Goal: Task Accomplishment & Management: Complete application form

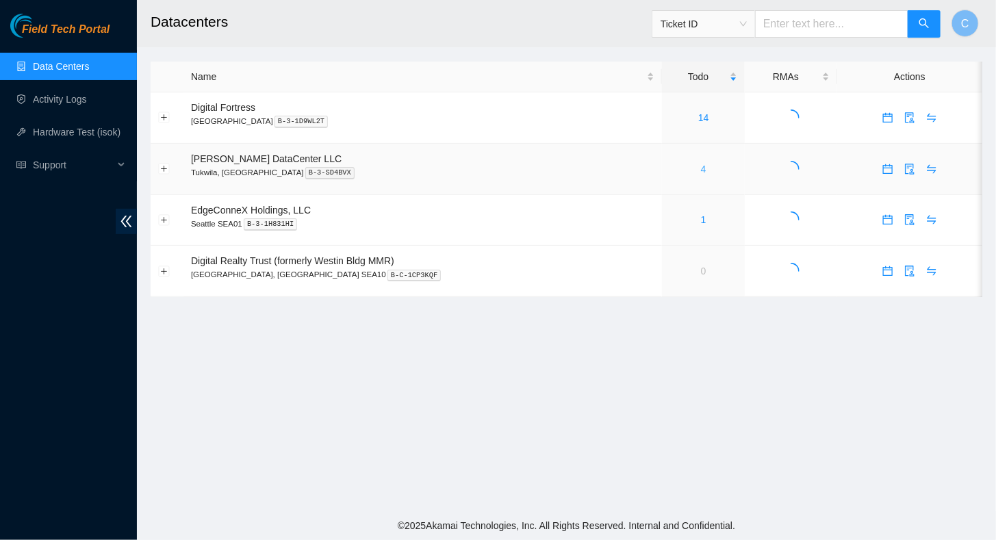
click at [701, 167] on link "4" at bounding box center [703, 169] width 5 height 11
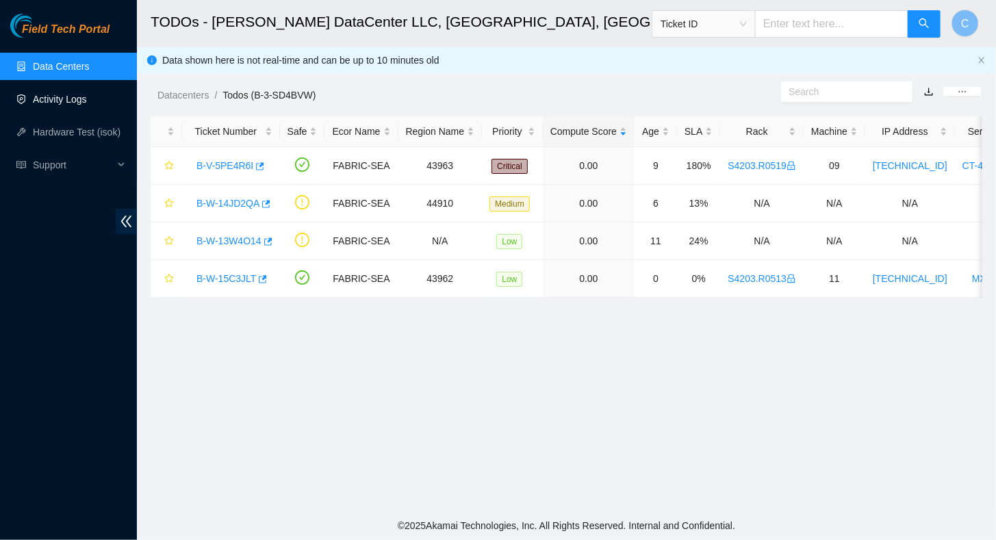
click at [45, 100] on link "Activity Logs" at bounding box center [60, 99] width 54 height 11
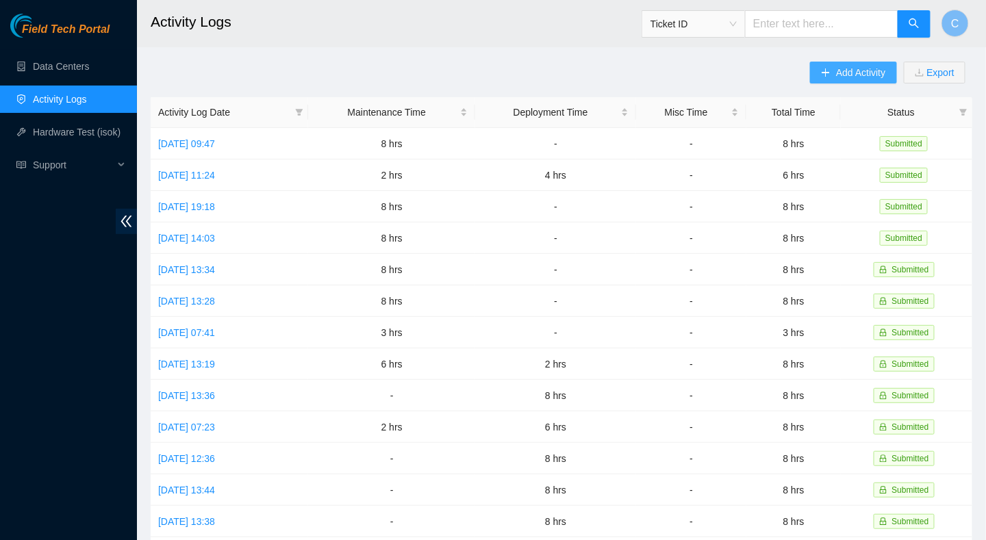
click at [852, 82] on button "Add Activity" at bounding box center [853, 73] width 86 height 22
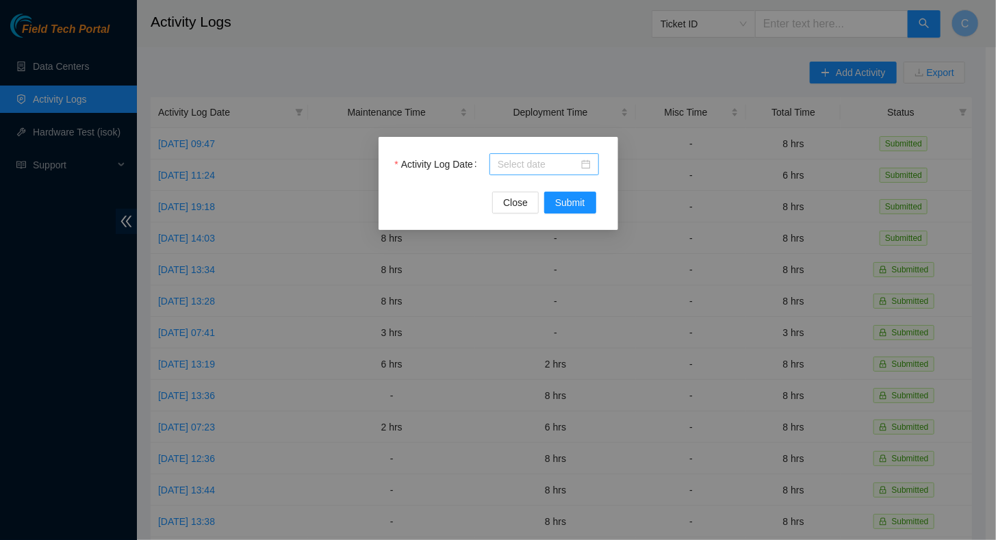
click at [533, 162] on input "Activity Log Date" at bounding box center [538, 164] width 81 height 15
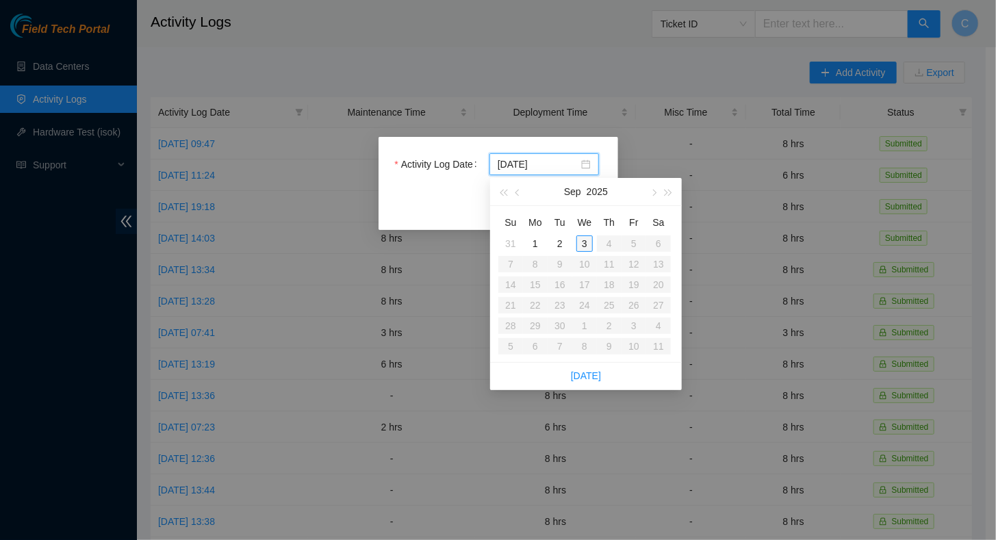
type input "2025-09-03"
click at [585, 245] on div "3" at bounding box center [584, 243] width 16 height 16
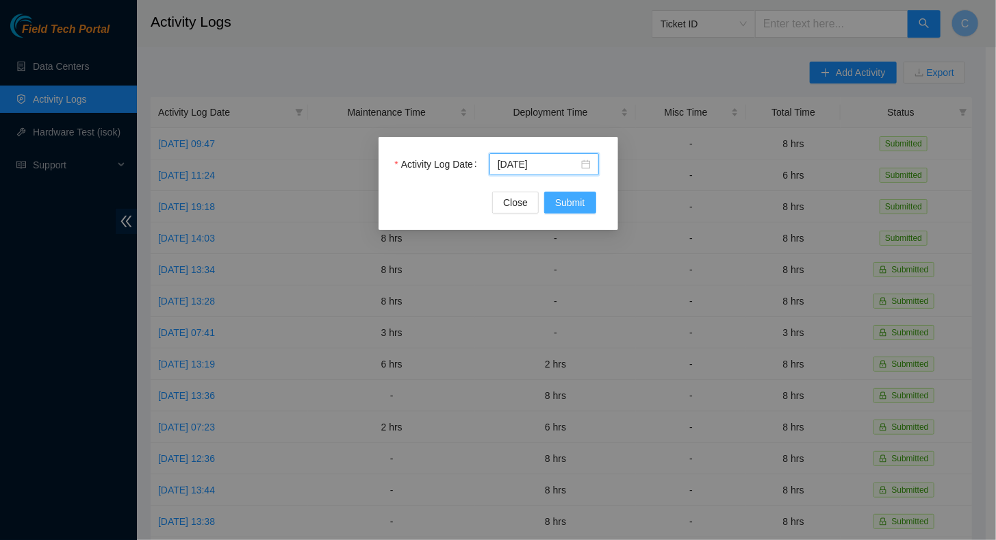
click at [580, 204] on span "Submit" at bounding box center [570, 202] width 30 height 15
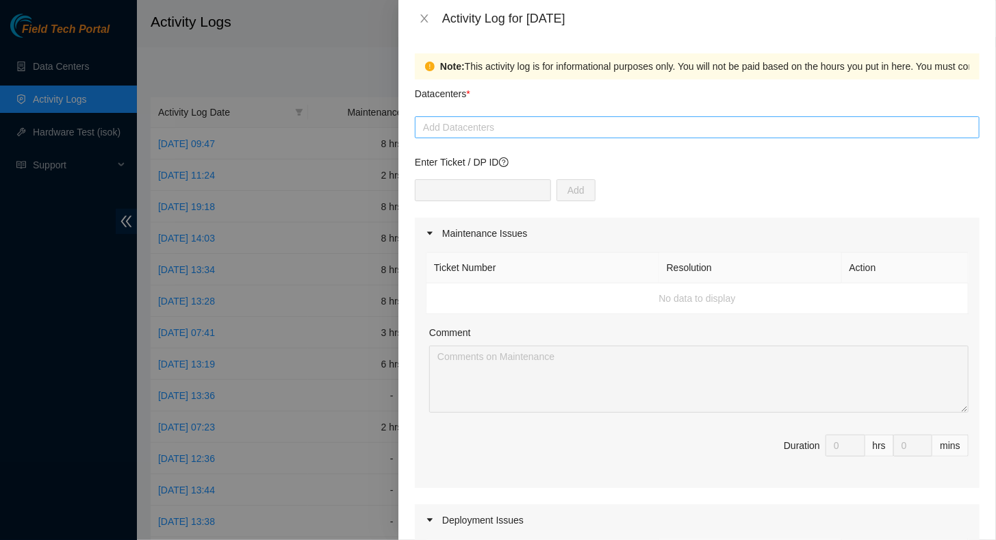
click at [481, 129] on div at bounding box center [697, 127] width 558 height 16
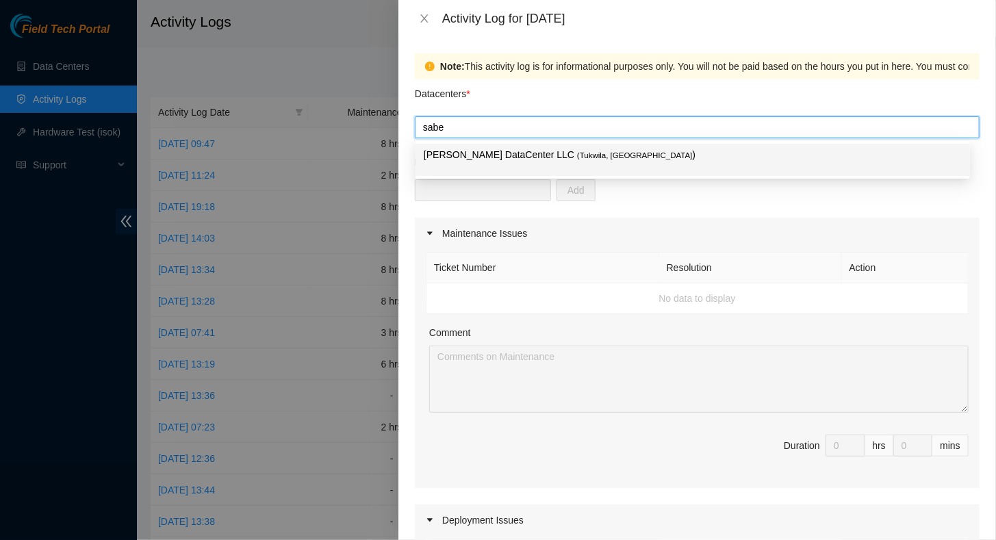
type input "sabey"
click at [486, 152] on p "Sabey DataCenter LLC ( Tukwila, WA )" at bounding box center [693, 155] width 538 height 16
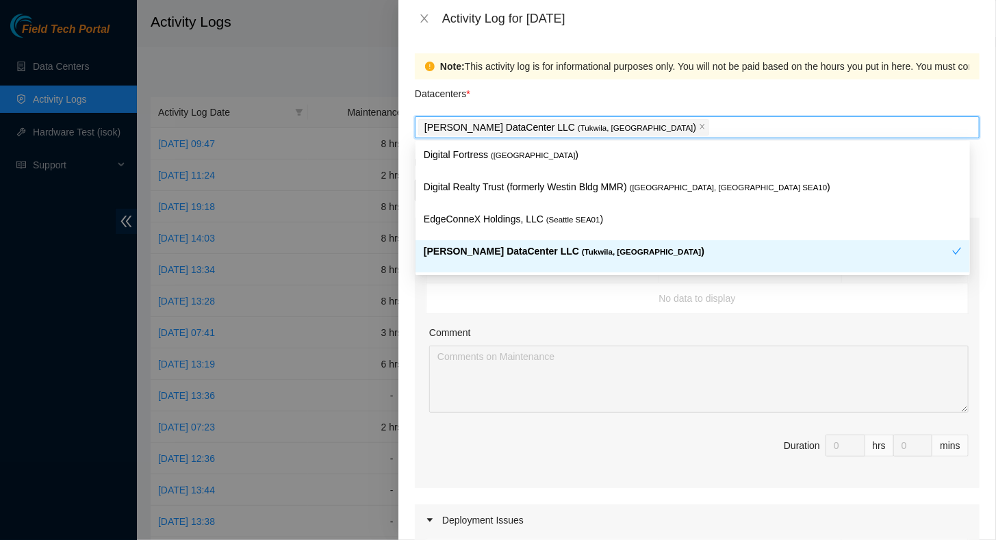
click at [476, 256] on p "Sabey DataCenter LLC ( Tukwila, WA )" at bounding box center [688, 252] width 528 height 16
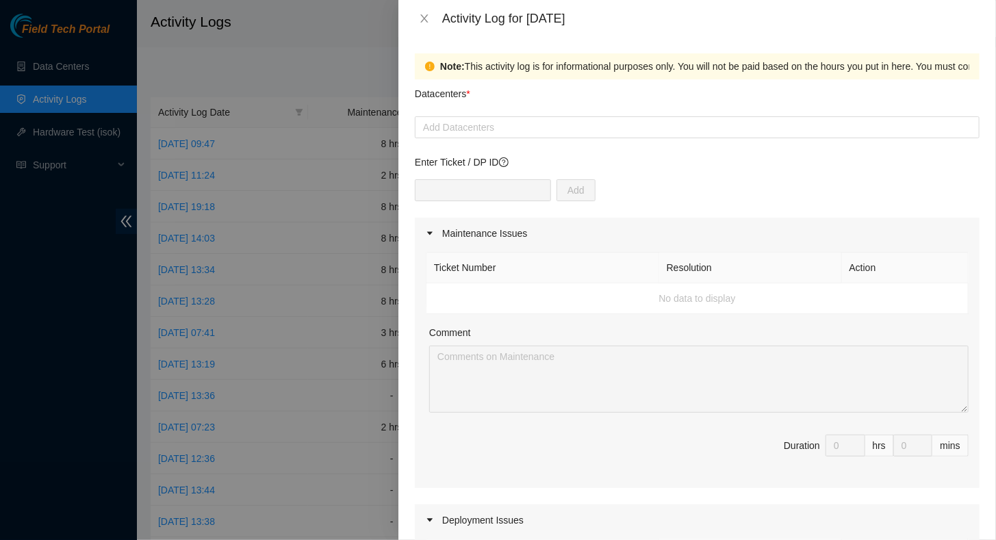
click at [578, 303] on td "No data to display" at bounding box center [697, 298] width 542 height 31
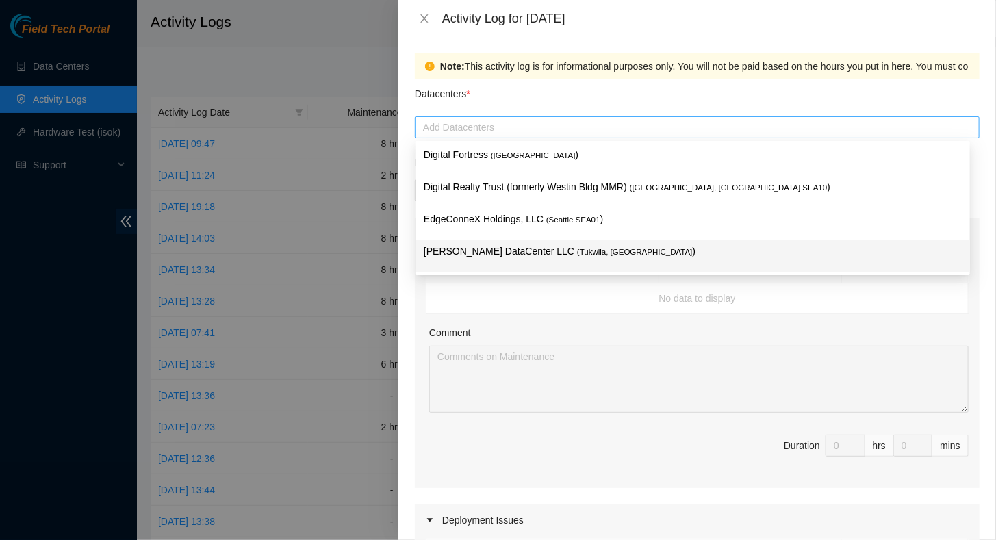
click at [476, 126] on div at bounding box center [697, 127] width 558 height 16
click at [457, 259] on div "Sabey DataCenter LLC ( Tukwila, WA )" at bounding box center [693, 256] width 538 height 25
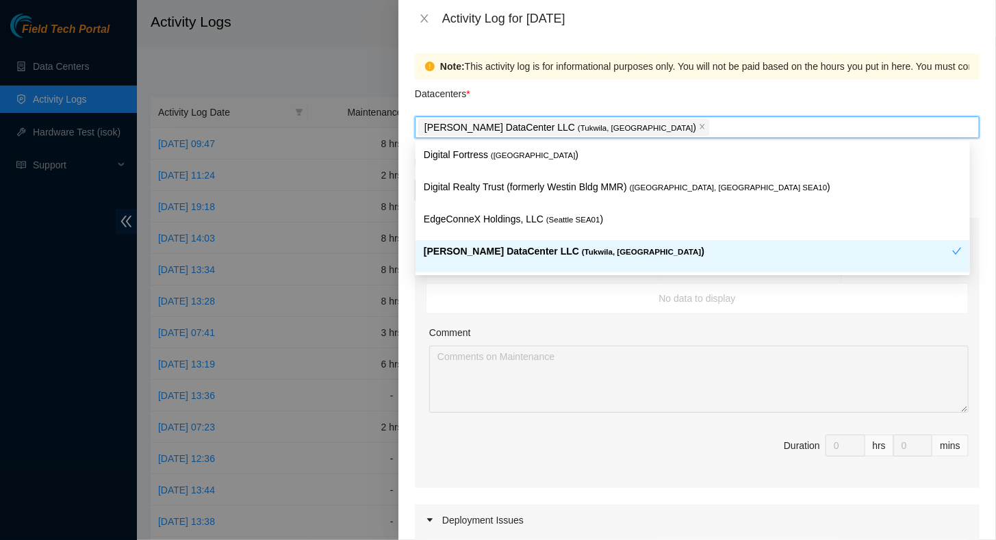
click at [594, 333] on div "Comment" at bounding box center [698, 335] width 539 height 21
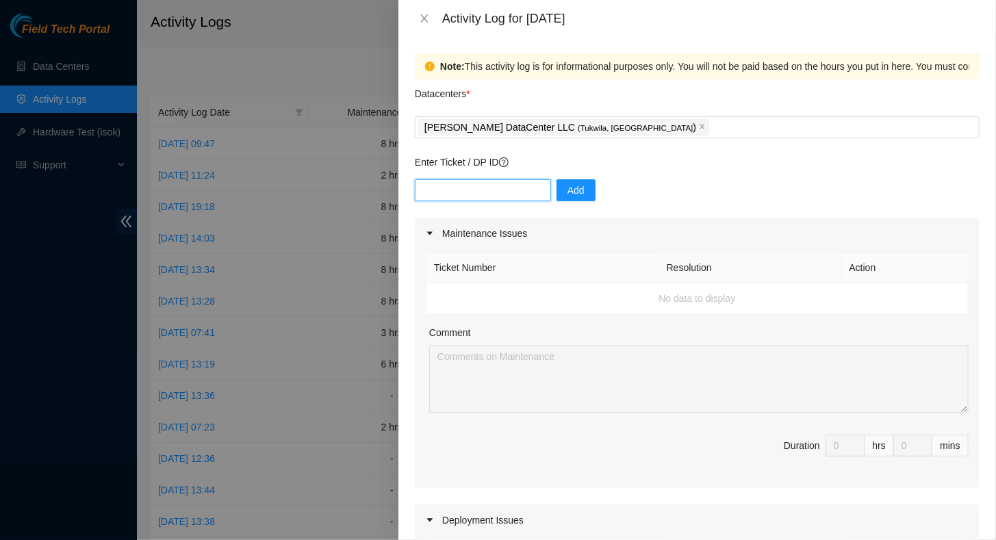
click at [429, 181] on input "text" at bounding box center [483, 190] width 136 height 22
drag, startPoint x: 440, startPoint y: 194, endPoint x: 451, endPoint y: 196, distance: 11.1
click at [451, 196] on input "DP814" at bounding box center [483, 190] width 136 height 22
type input "DP84101"
click at [568, 185] on span "Add" at bounding box center [576, 190] width 17 height 15
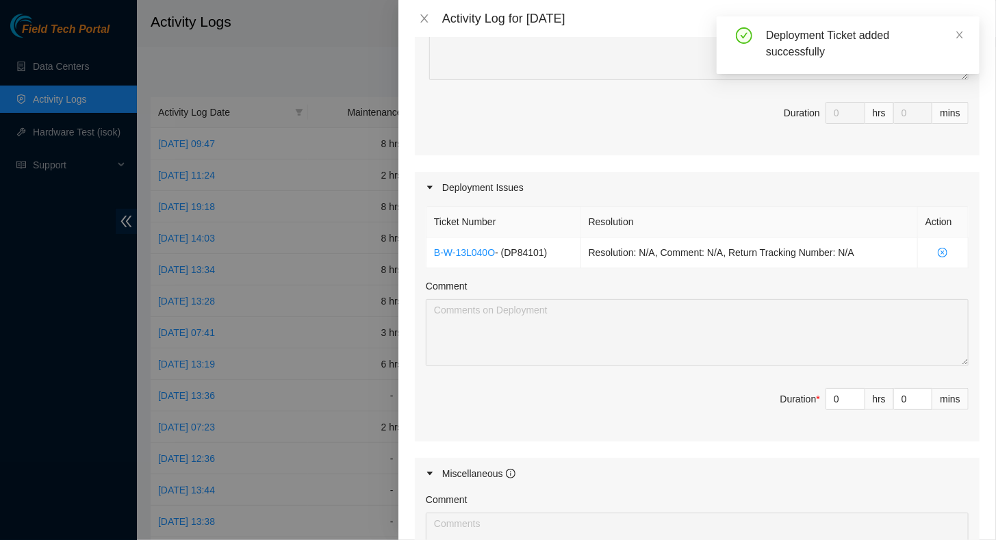
scroll to position [342, 0]
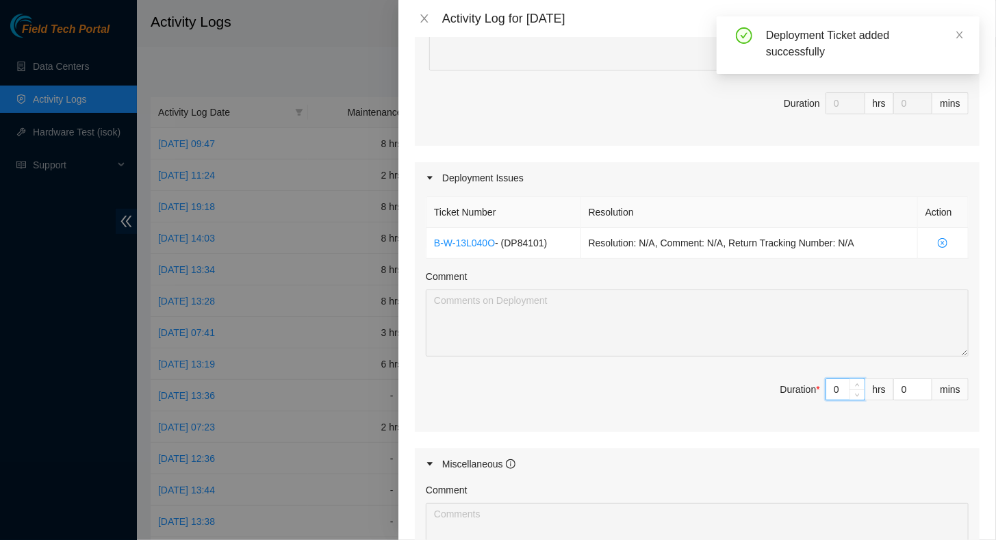
drag, startPoint x: 828, startPoint y: 387, endPoint x: 787, endPoint y: 389, distance: 41.8
click at [787, 389] on span "Duration * 0 hrs 0 mins" at bounding box center [697, 398] width 543 height 38
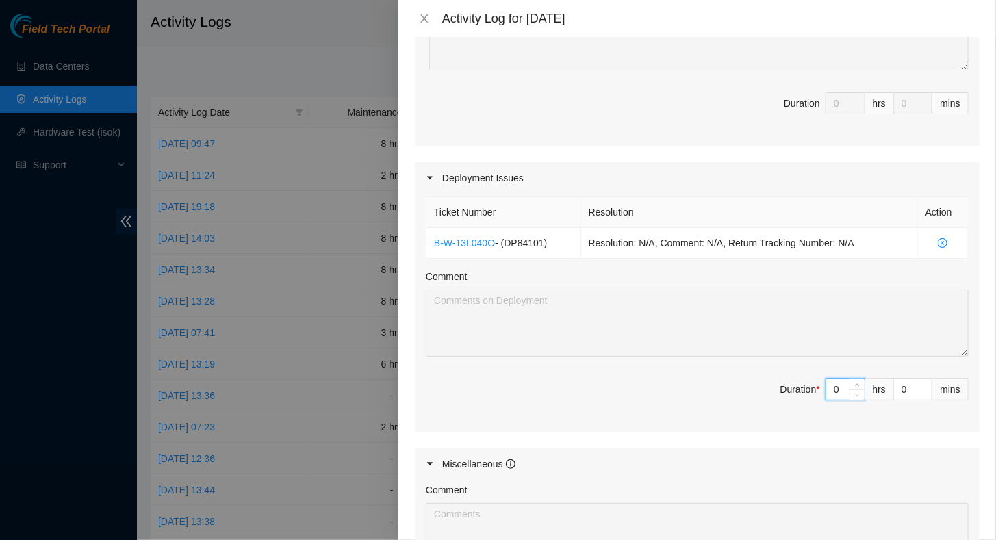
type input "6"
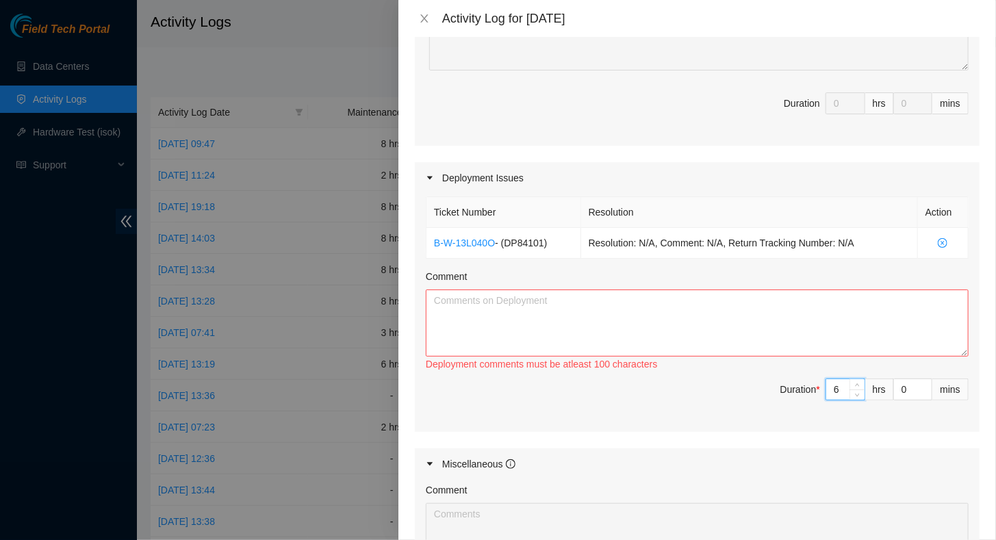
type input "6"
click at [552, 319] on textarea "Comment" at bounding box center [697, 323] width 543 height 67
paste textarea "DP84101 - FABRIC-SEA: Add leaf114 routers S4203.R0603 r02.leaf114.sea01.fab p.2…"
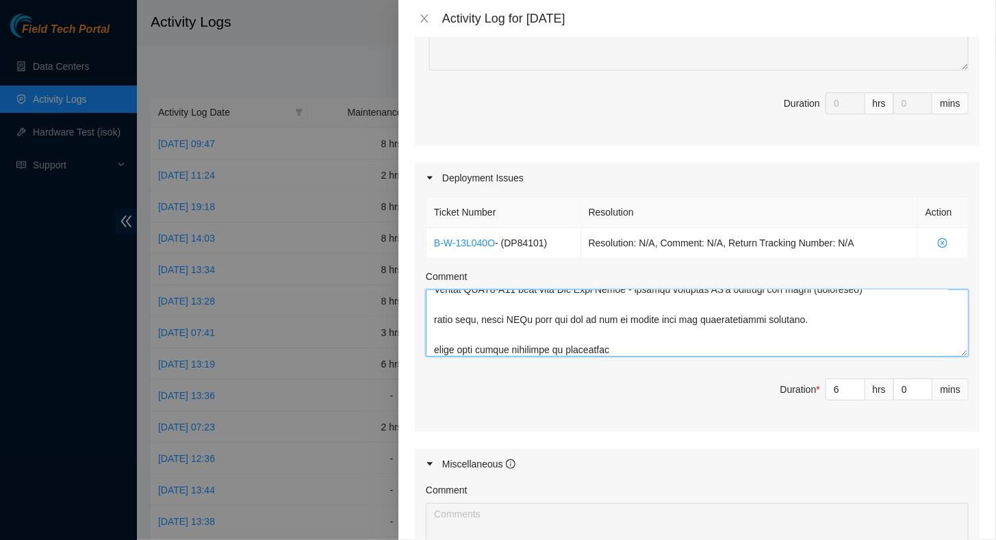
scroll to position [613, 0]
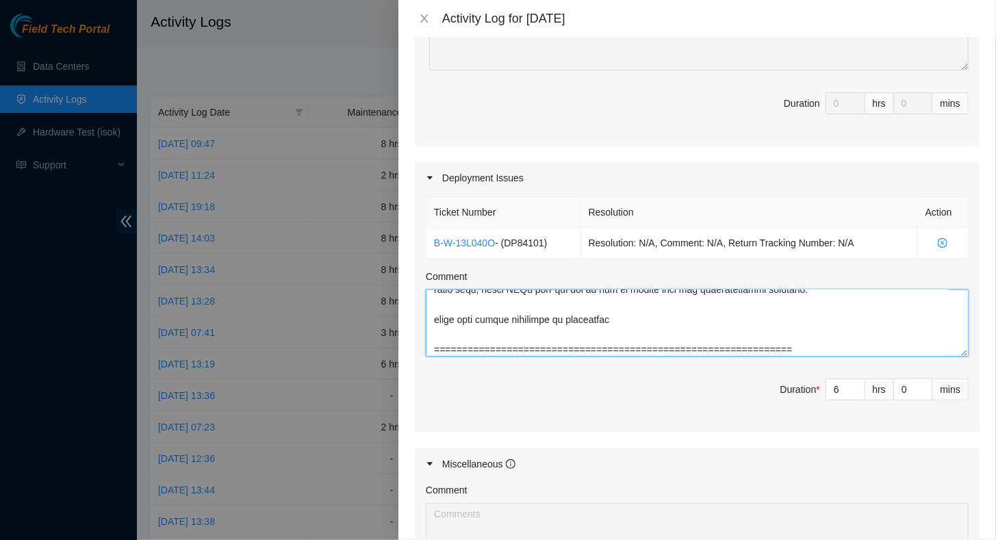
type textarea "DP84101 - FABRIC-SEA: Add leaf114 routers S4203.R0603 r02.leaf114.sea01.fab p.2…"
drag, startPoint x: 832, startPoint y: 397, endPoint x: 821, endPoint y: 387, distance: 14.6
click at [826, 388] on div "6 hrs" at bounding box center [860, 390] width 68 height 22
click at [828, 386] on input "6" at bounding box center [845, 389] width 38 height 21
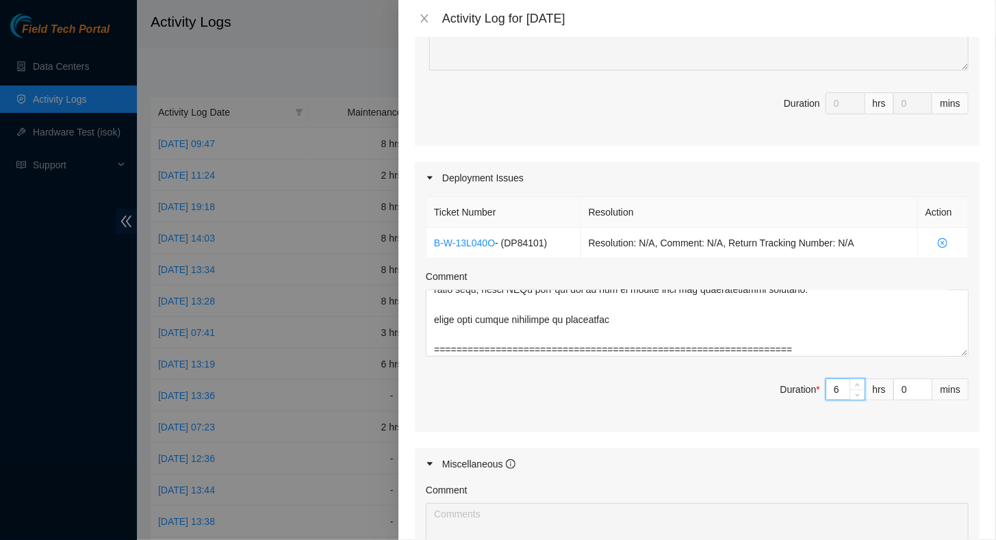
drag, startPoint x: 828, startPoint y: 386, endPoint x: 819, endPoint y: 385, distance: 9.0
click at [826, 385] on input "6" at bounding box center [845, 389] width 38 height 21
type input "8"
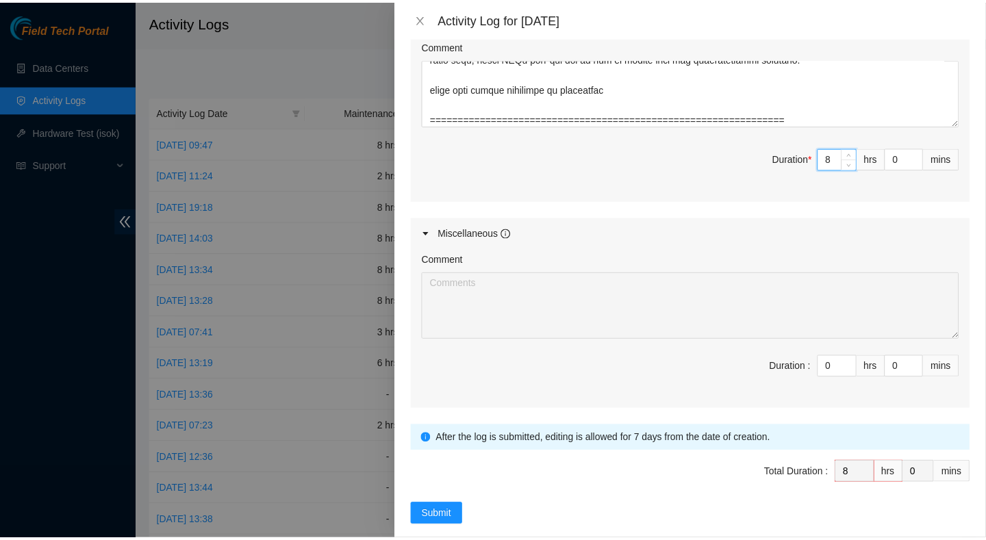
scroll to position [587, 0]
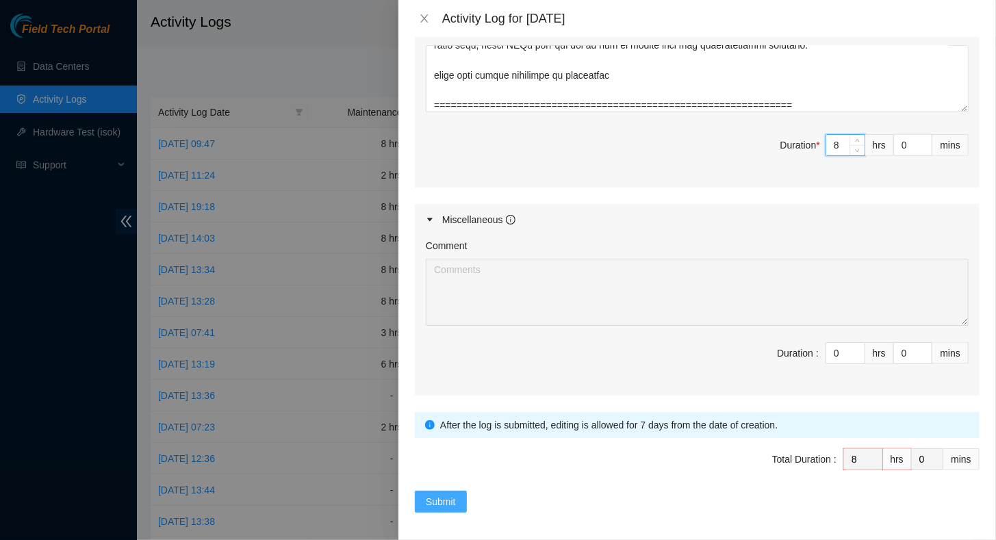
type input "8"
click at [441, 494] on span "Submit" at bounding box center [441, 501] width 30 height 15
